Goal: Check status

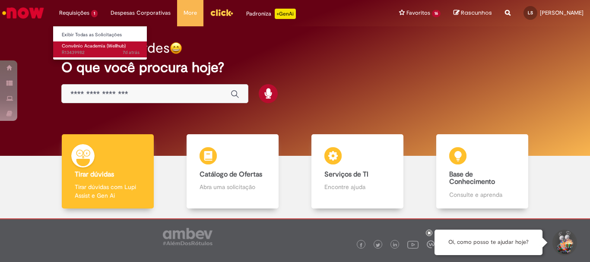
click at [104, 51] on span "7d atrás 7 dias atrás R13439982" at bounding box center [101, 52] width 78 height 7
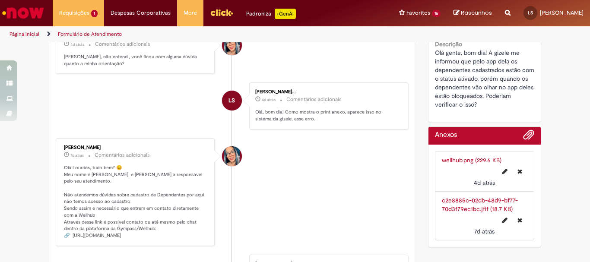
scroll to position [389, 0]
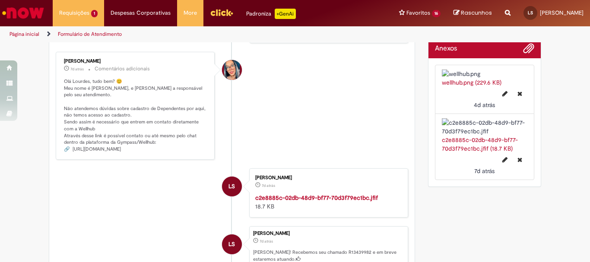
click at [166, 153] on p "Olá Lourdes, tudo bem? 😊 Meu nome é [PERSON_NAME], e [PERSON_NAME] a responsáve…" at bounding box center [136, 115] width 144 height 75
drag, startPoint x: 176, startPoint y: 213, endPoint x: 62, endPoint y: 222, distance: 114.0
click at [62, 157] on div "[PERSON_NAME] 7d atrás 7 dias atrás Comentários adicionais Olá Lourdes, tudo be…" at bounding box center [135, 105] width 154 height 103
copy p "[URL][DOMAIN_NAME]"
click at [17, 12] on img "Ir para a Homepage" at bounding box center [23, 12] width 45 height 17
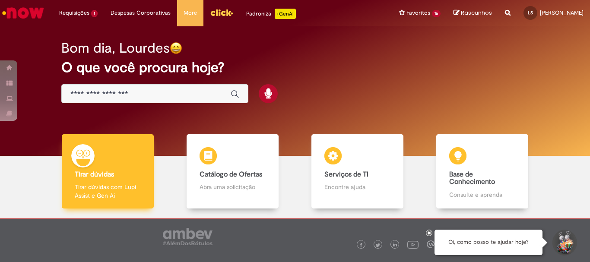
scroll to position [42, 0]
